Goal: Information Seeking & Learning: Learn about a topic

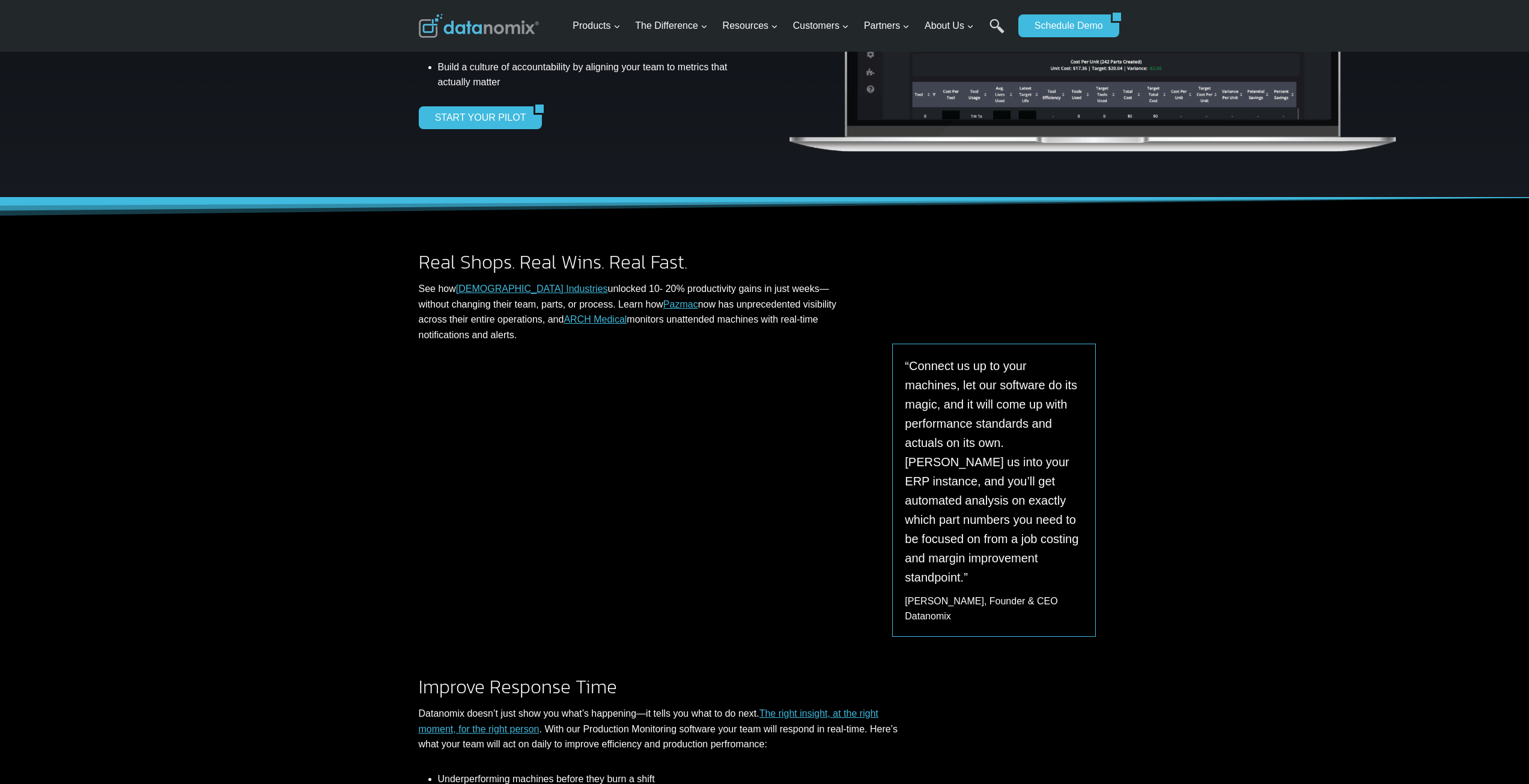
scroll to position [300, 0]
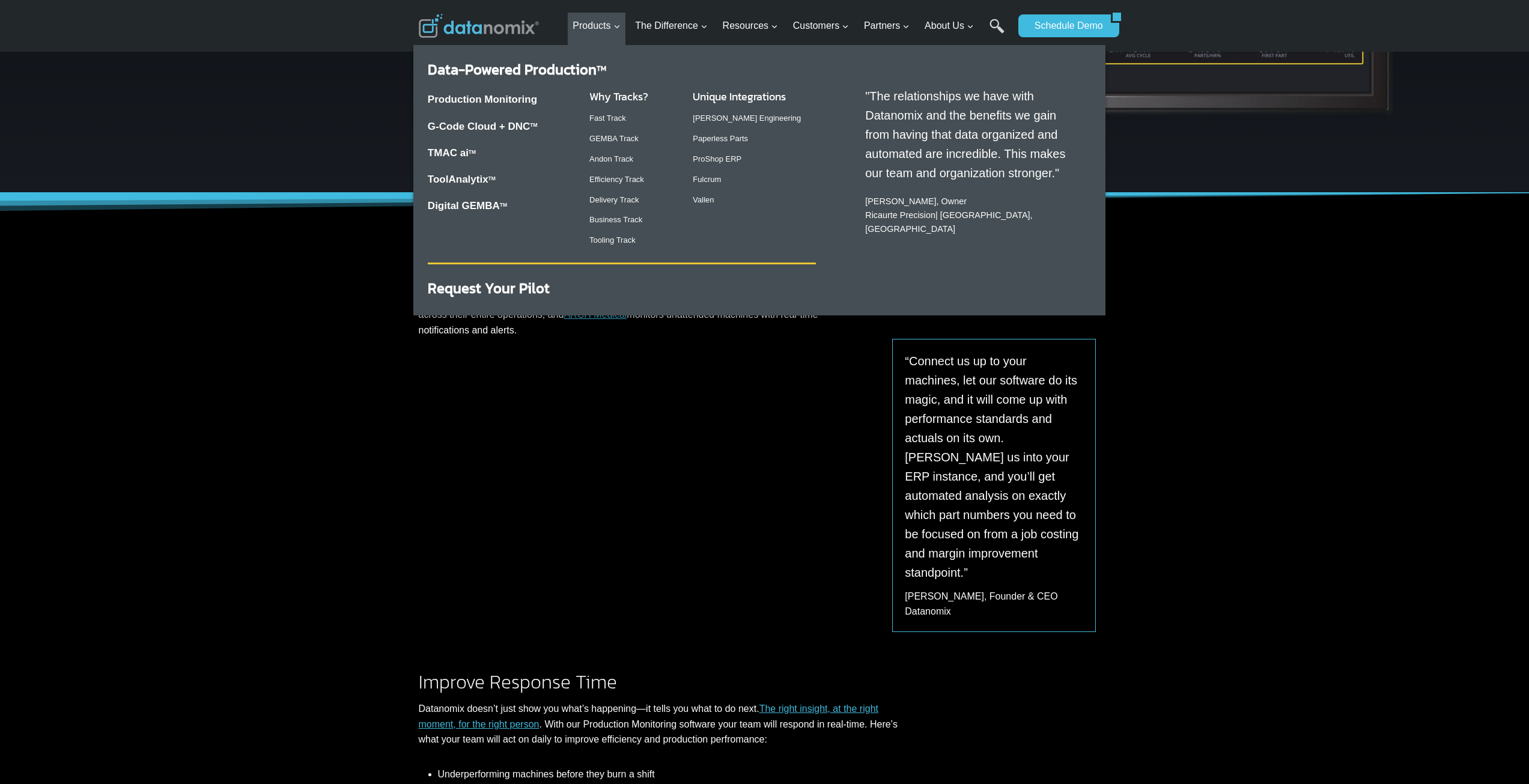
click at [492, 90] on div "Production Monitoring G-Code Cloud + DNC TM TMAC ai TM ToolAnalytix TM Digital …" at bounding box center [499, 152] width 142 height 143
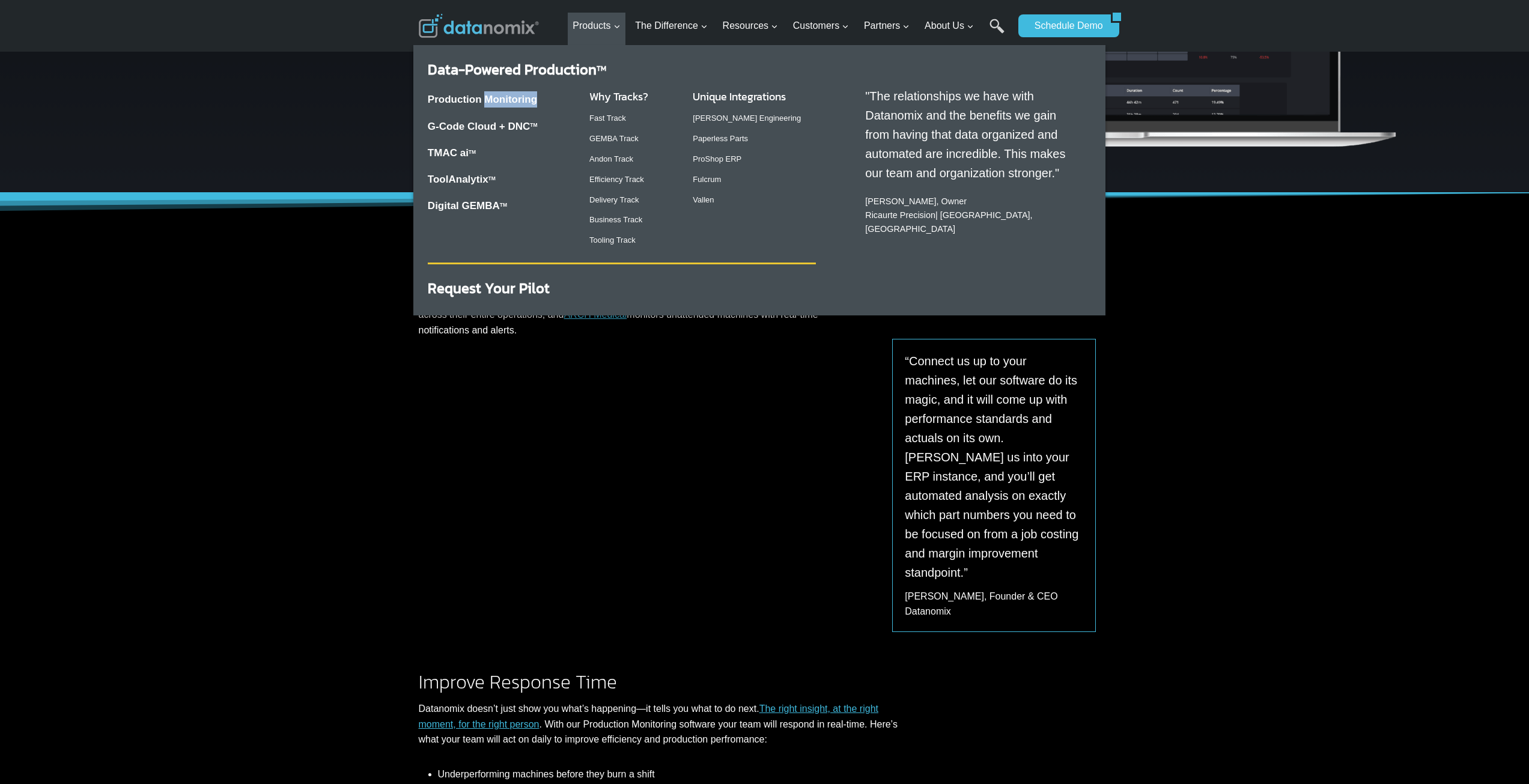
click at [492, 90] on div "Production Monitoring G-Code Cloud + DNC TM TMAC ai TM ToolAnalytix TM Digital …" at bounding box center [499, 152] width 142 height 143
click at [498, 97] on link "Production Monitoring" at bounding box center [483, 100] width 110 height 11
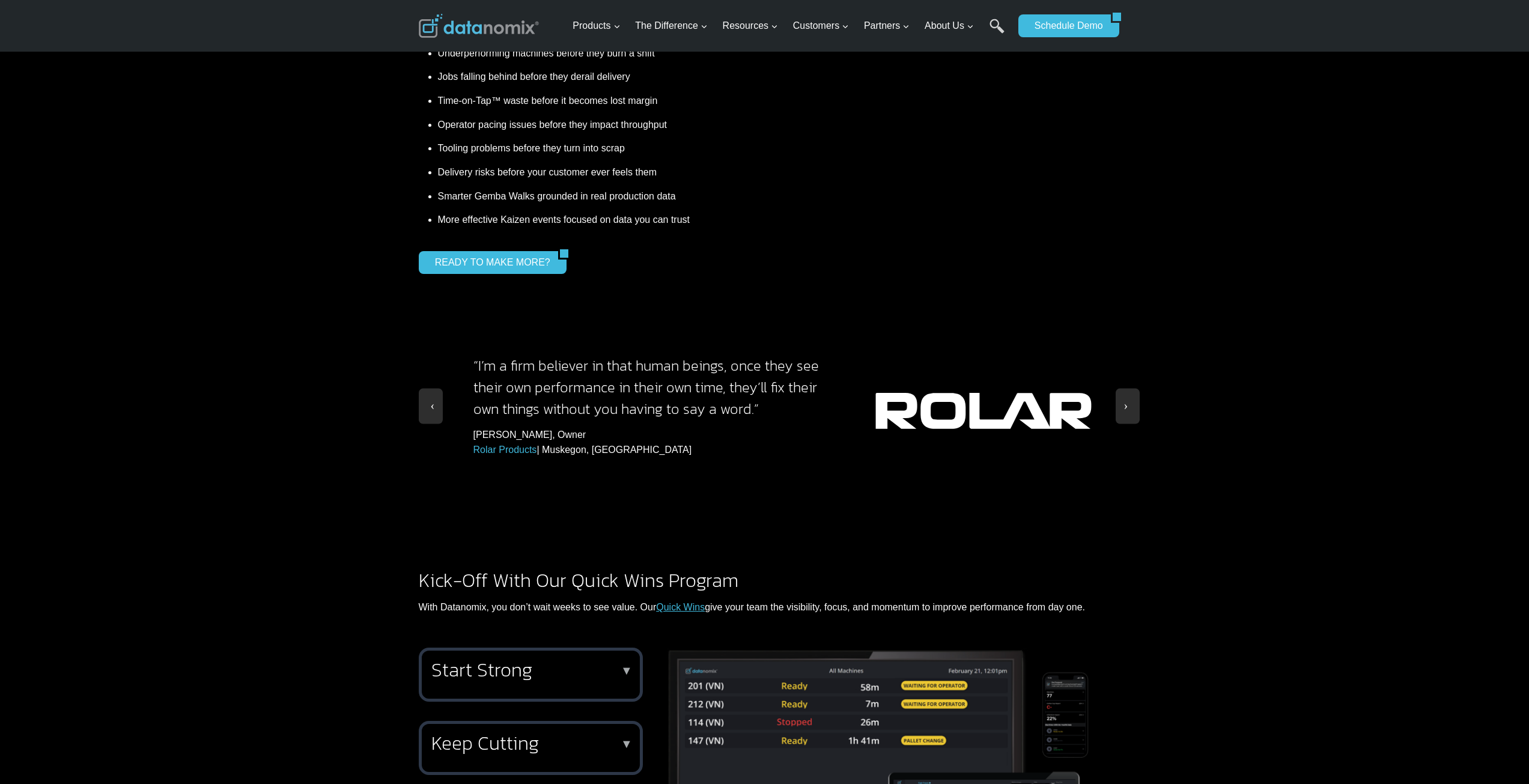
scroll to position [1321, 0]
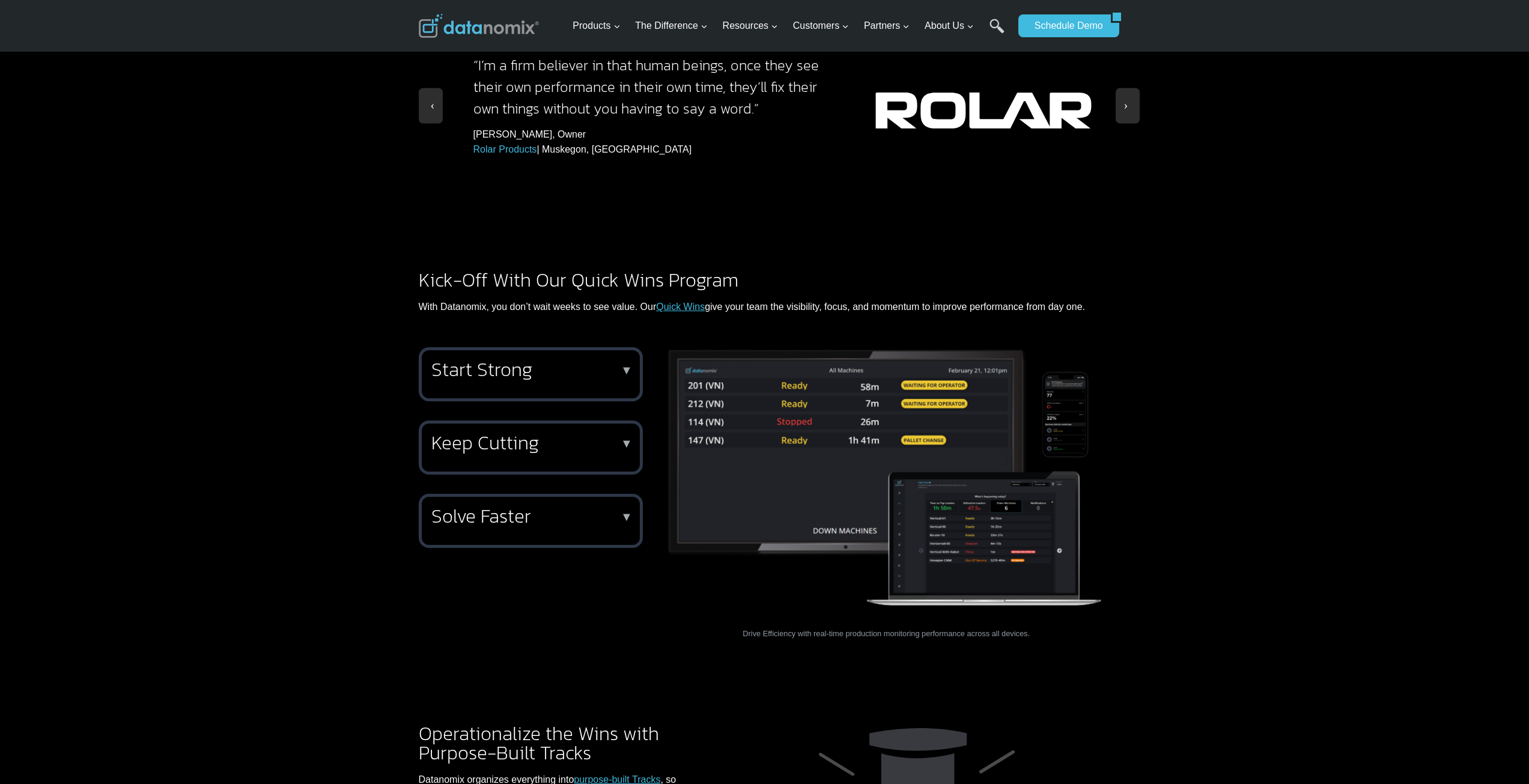
click at [530, 360] on h2 "Start Strong" at bounding box center [528, 369] width 194 height 19
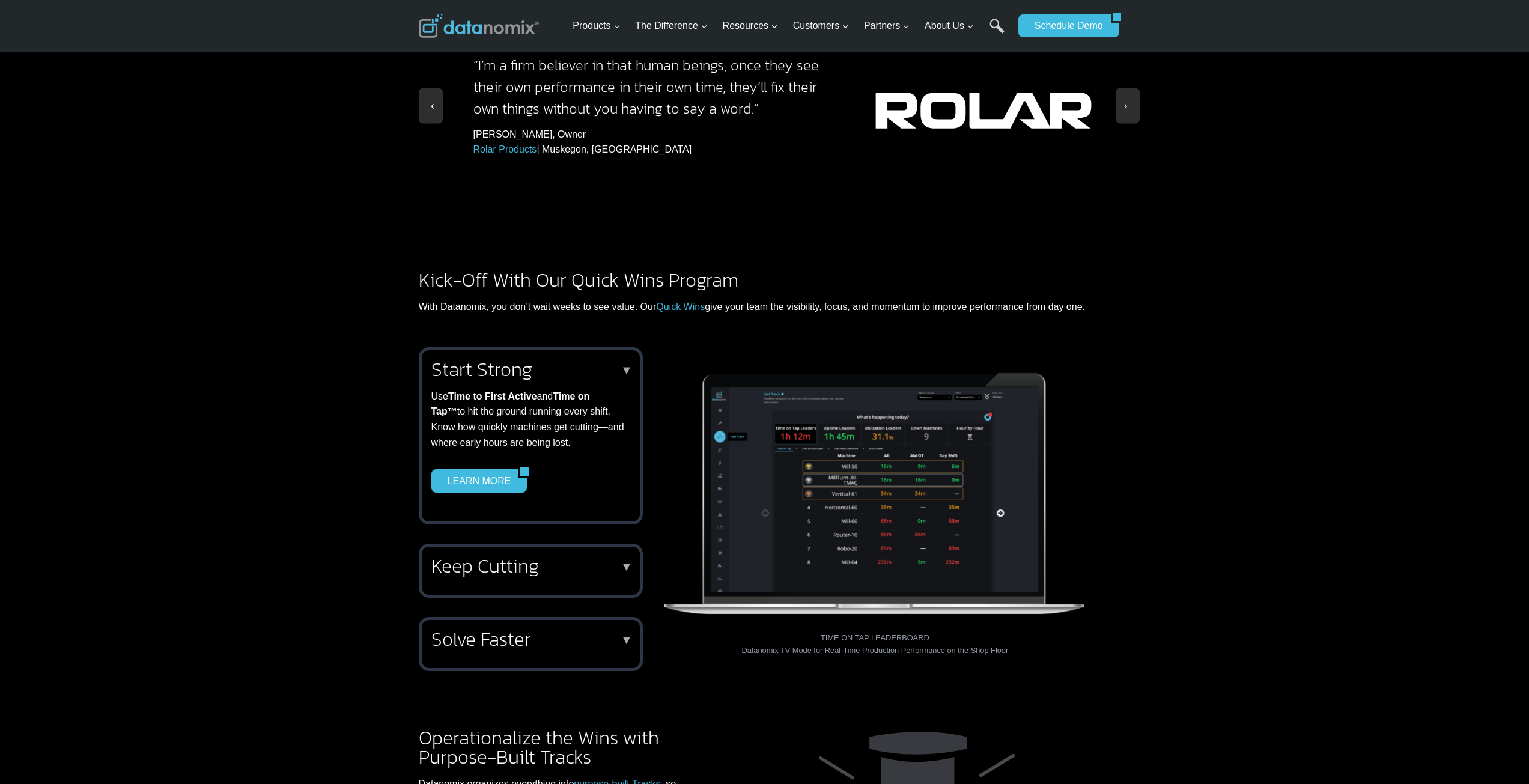
click at [536, 360] on h2 "Start Strong" at bounding box center [528, 369] width 194 height 19
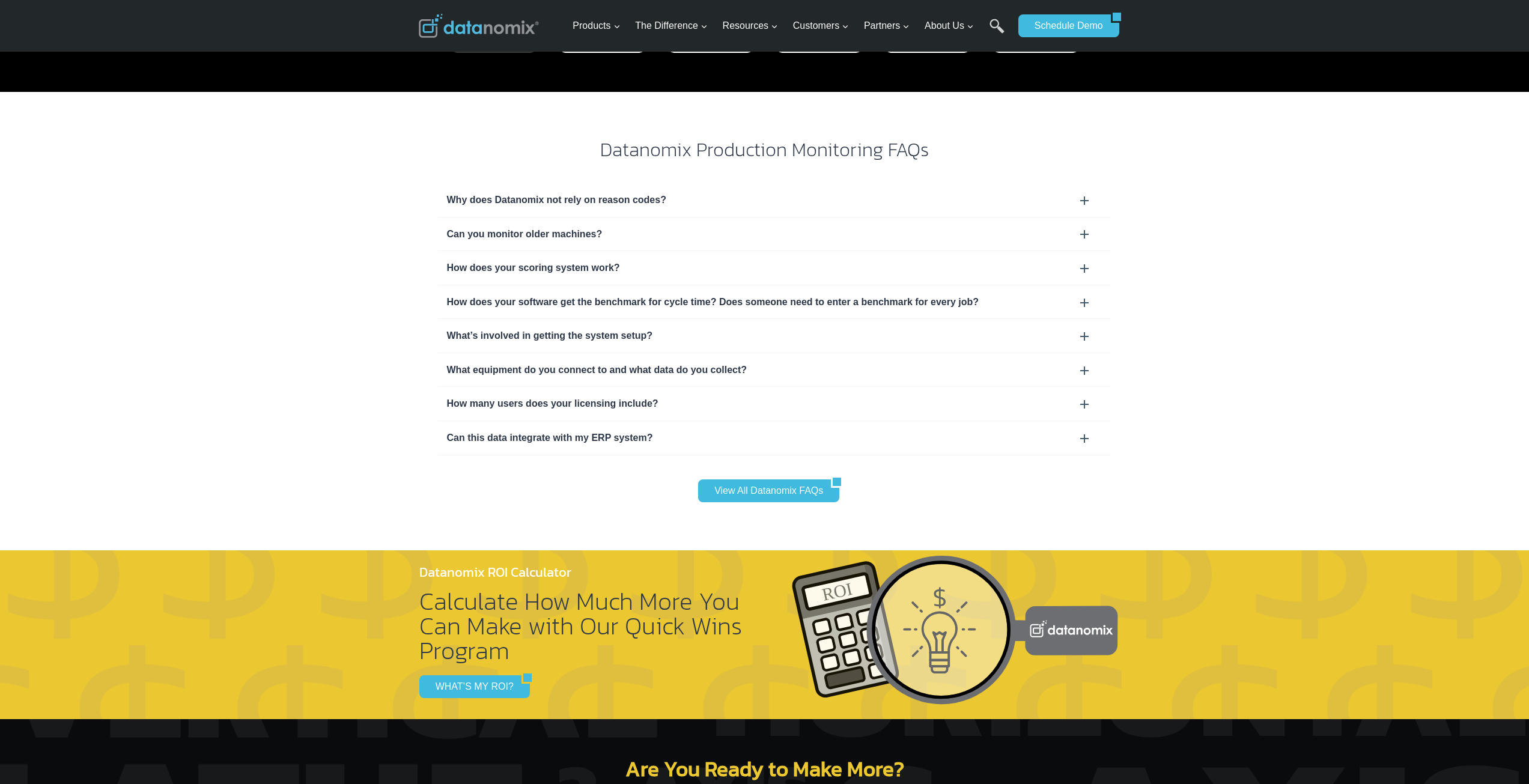
scroll to position [3783, 0]
